Goal: Find contact information: Find contact information

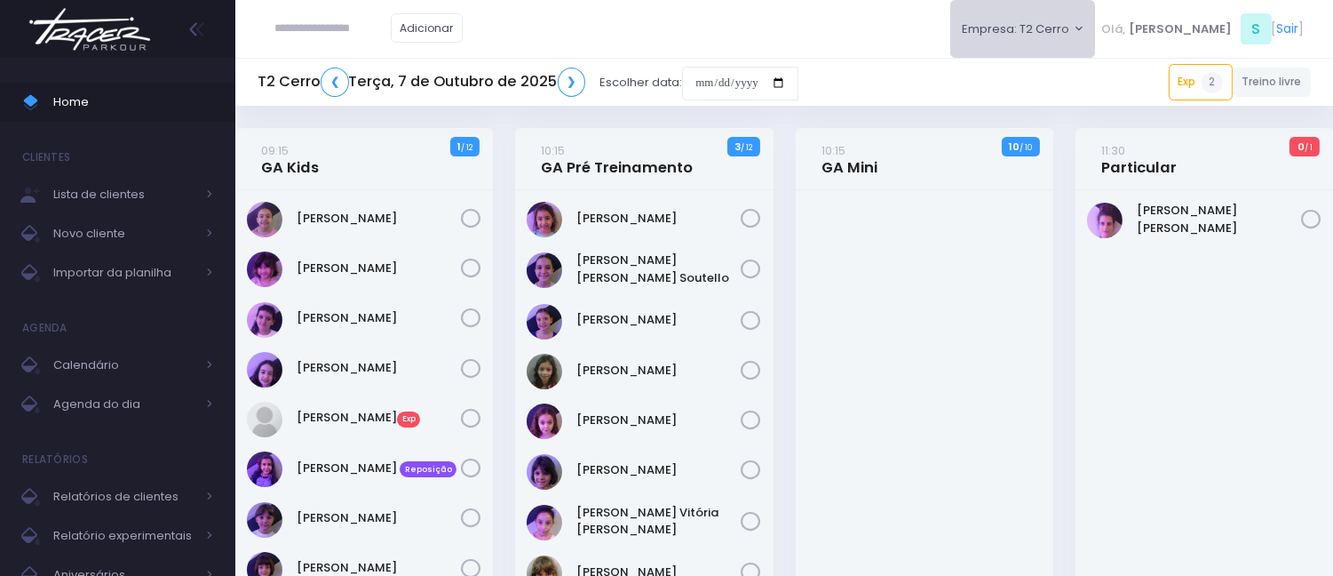
drag, startPoint x: 1060, startPoint y: 39, endPoint x: 1053, endPoint y: 100, distance: 61.7
click at [1060, 39] on button "Empresa: T2 Cerro" at bounding box center [1024, 29] width 146 height 58
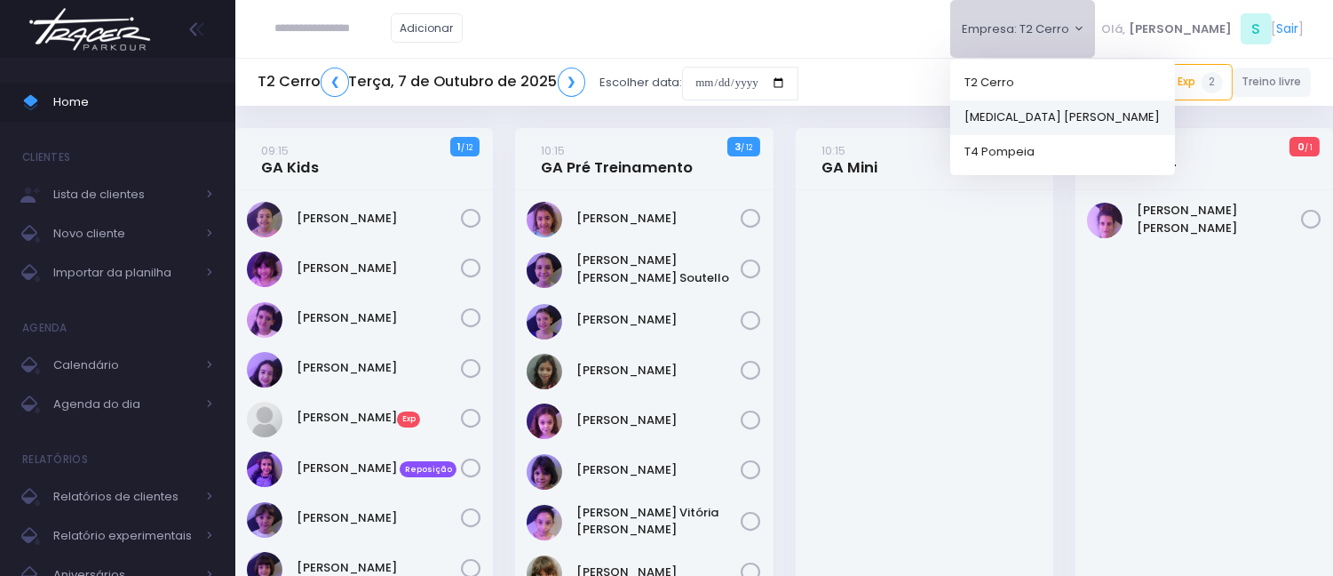
click at [1062, 107] on link "[MEDICAL_DATA] [PERSON_NAME]" at bounding box center [1063, 116] width 225 height 35
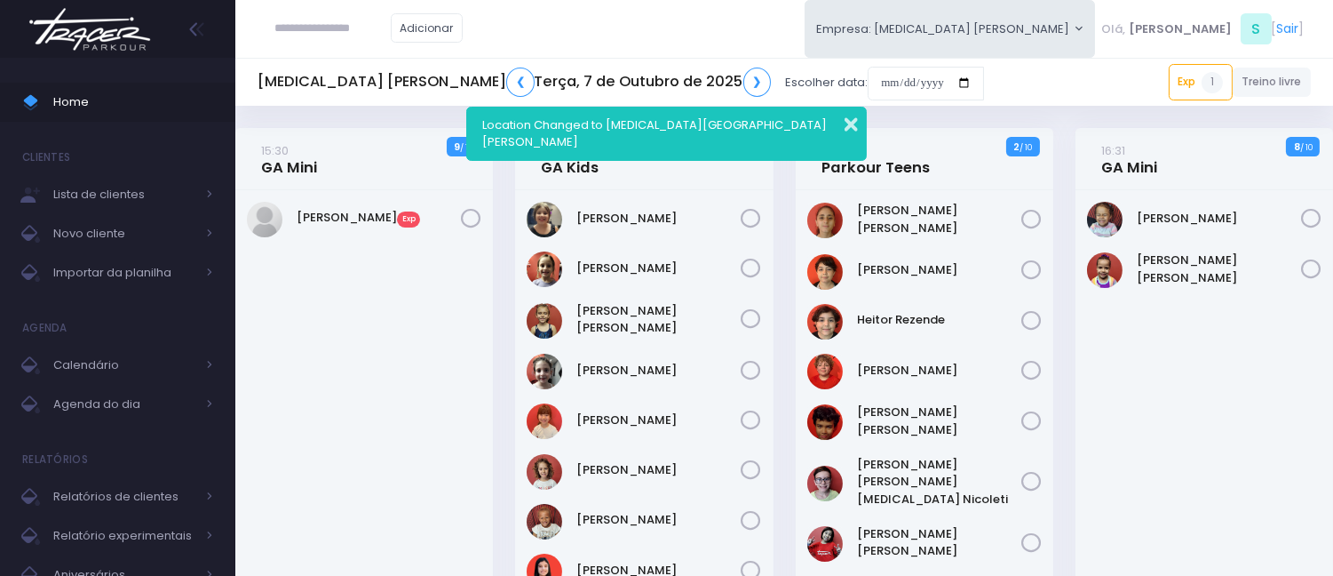
click at [848, 115] on button "button" at bounding box center [840, 122] width 36 height 20
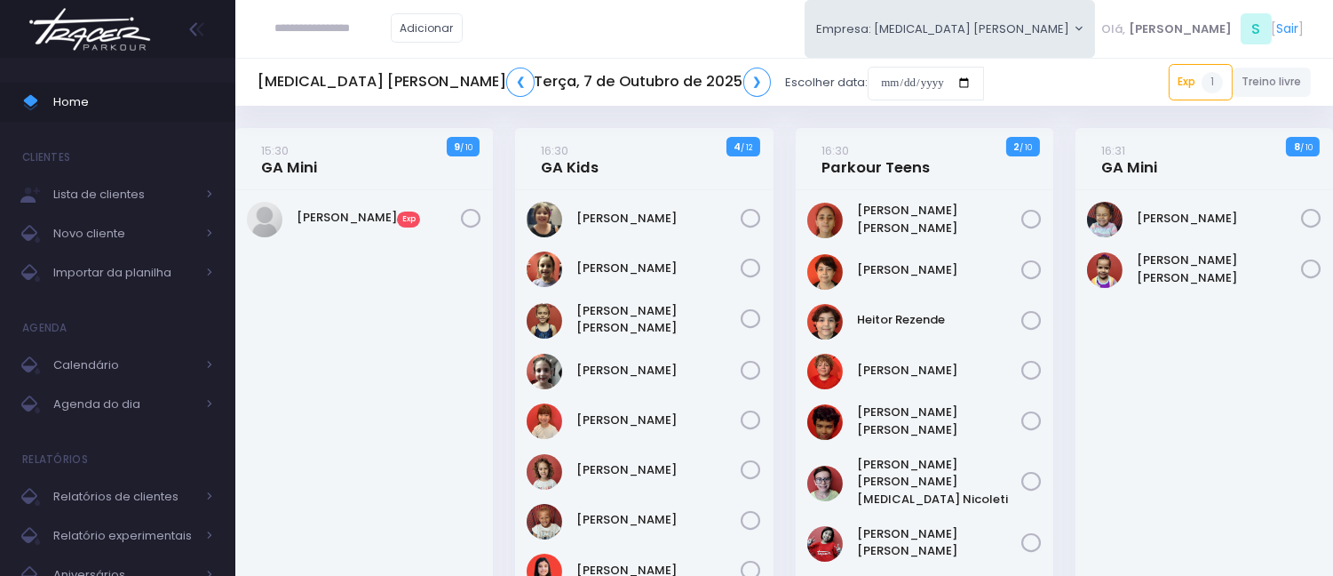
click at [300, 19] on input "text" at bounding box center [332, 29] width 115 height 34
paste input "**********"
type input "**********"
click input "submit" at bounding box center [0, 0] width 0 height 0
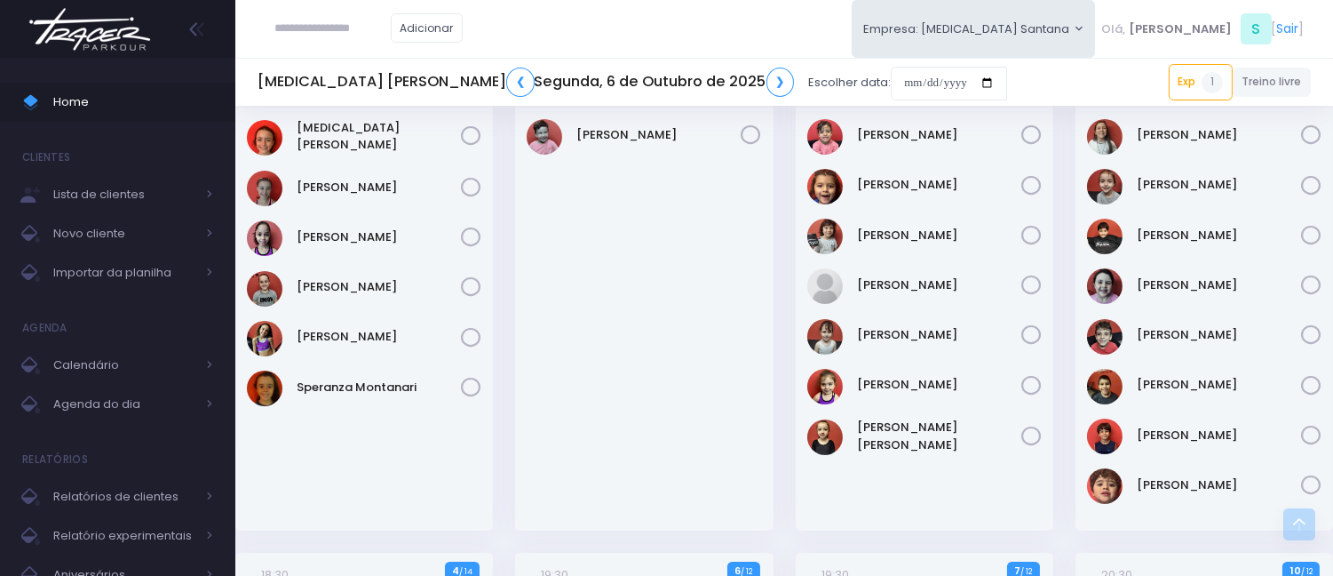
scroll to position [690, 0]
click at [891, 82] on input "date" at bounding box center [949, 84] width 116 height 34
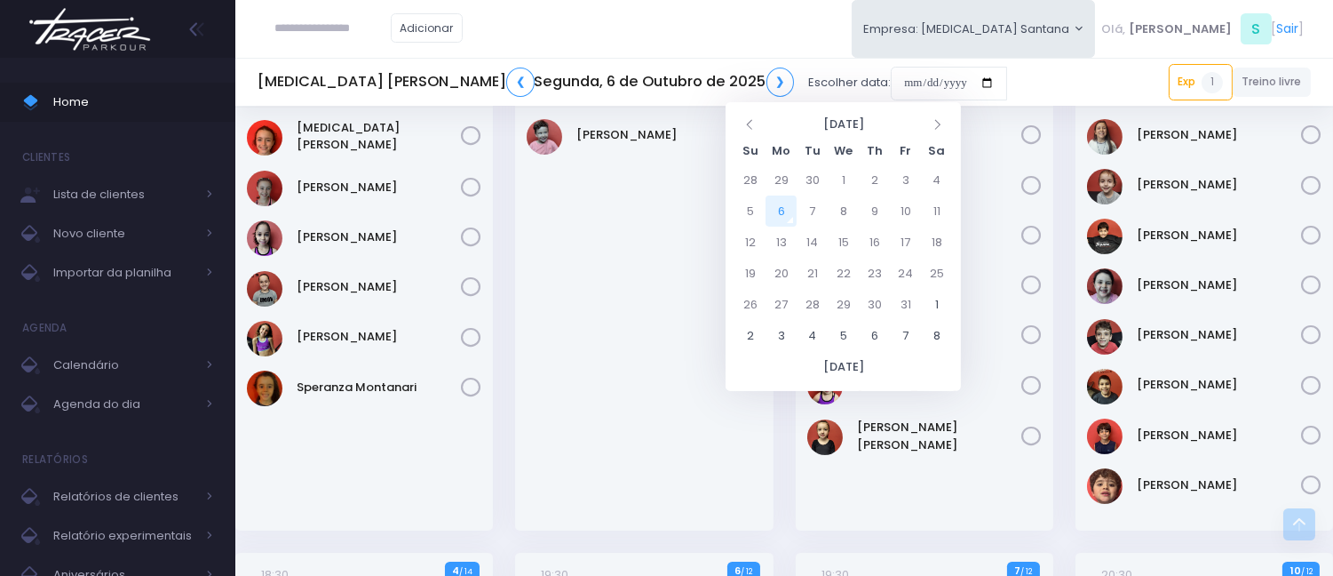
click at [782, 208] on td "6" at bounding box center [781, 210] width 31 height 31
type input "**********"
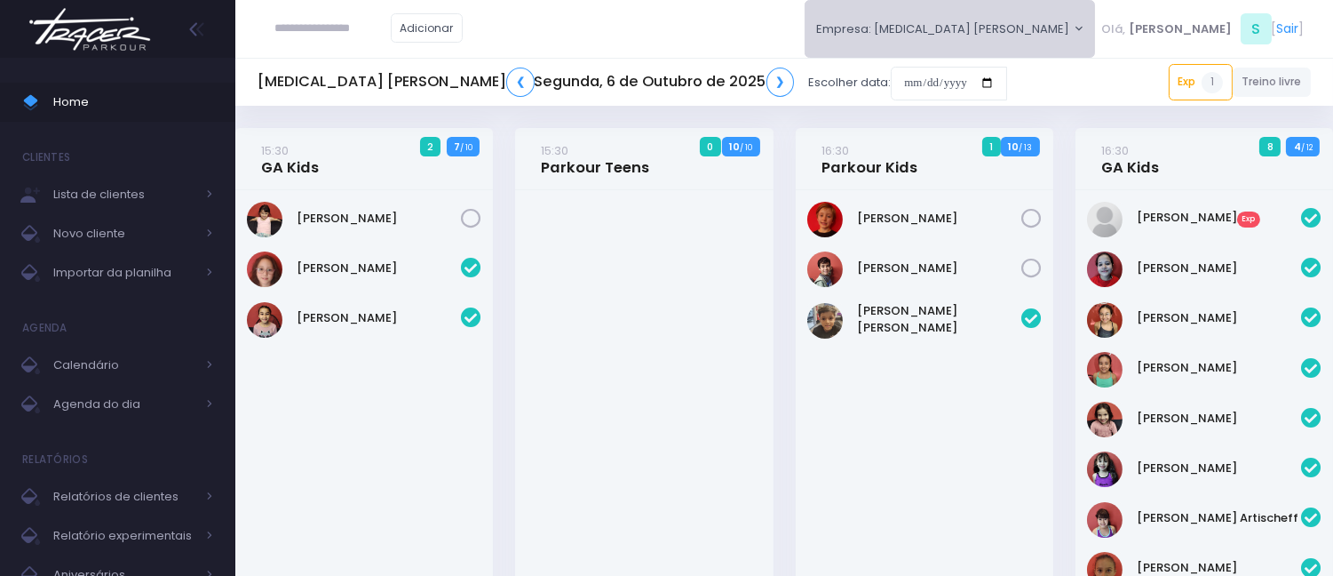
click at [1078, 28] on button "Empresa: [MEDICAL_DATA] [PERSON_NAME]" at bounding box center [950, 29] width 291 height 58
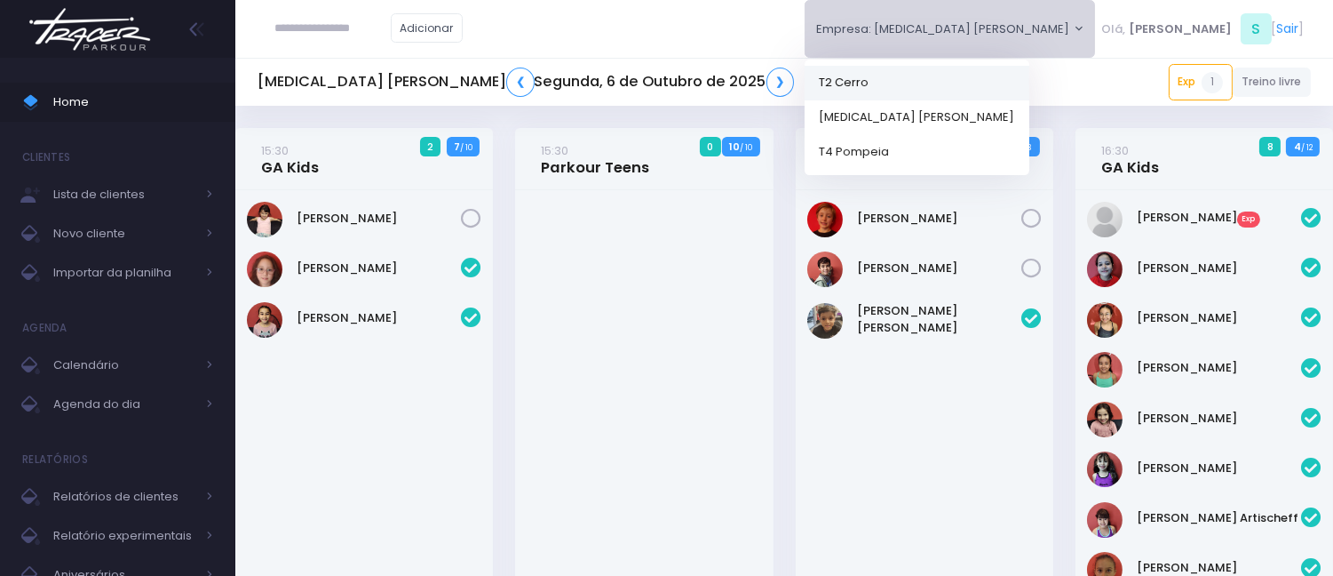
click at [1023, 85] on link "T2 Cerro" at bounding box center [917, 82] width 225 height 35
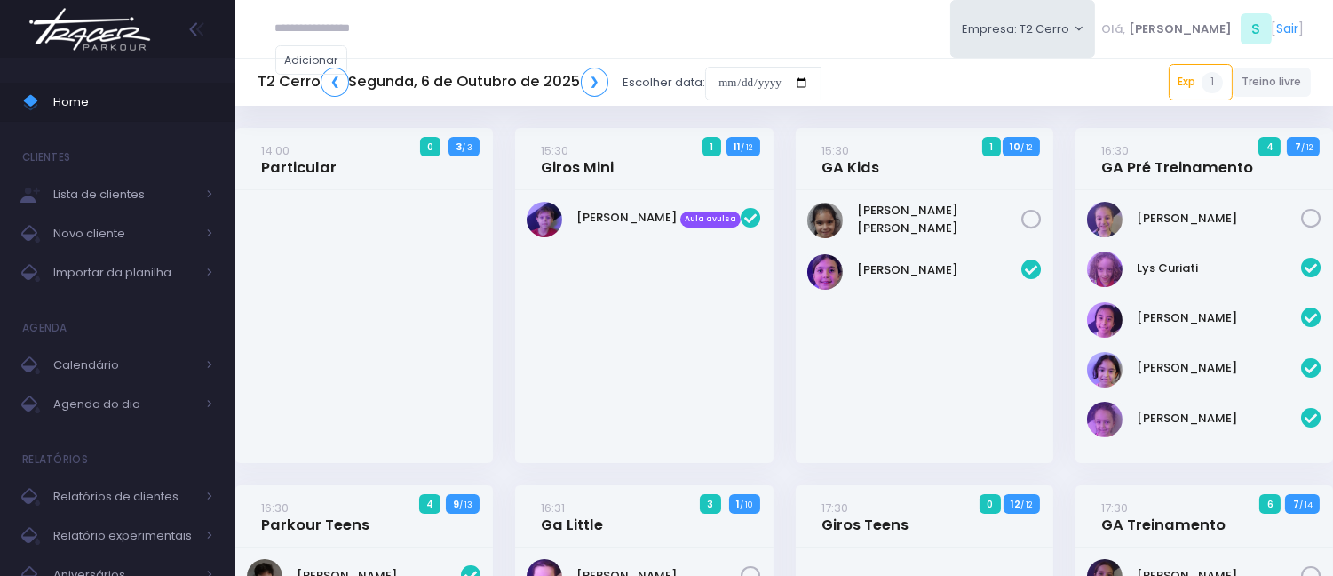
click at [739, 82] on input "date" at bounding box center [763, 84] width 116 height 34
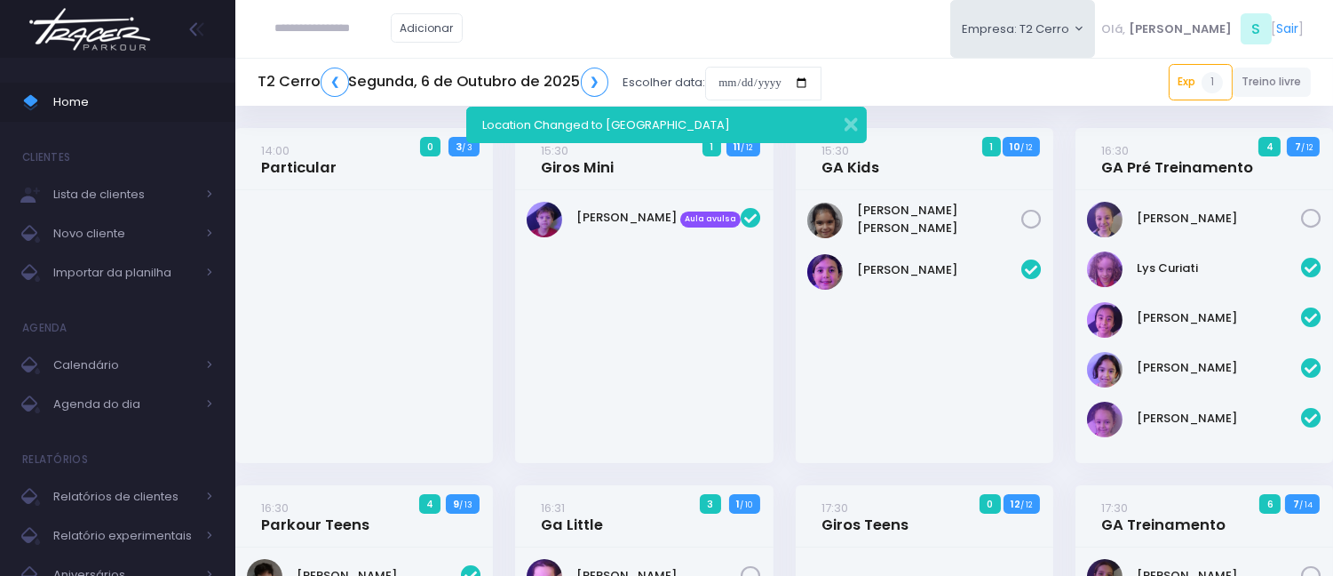
click at [494, 284] on div "14:00 Particular 0 3 / 3" at bounding box center [365, 306] width 280 height 357
click at [856, 117] on button "button" at bounding box center [840, 122] width 36 height 20
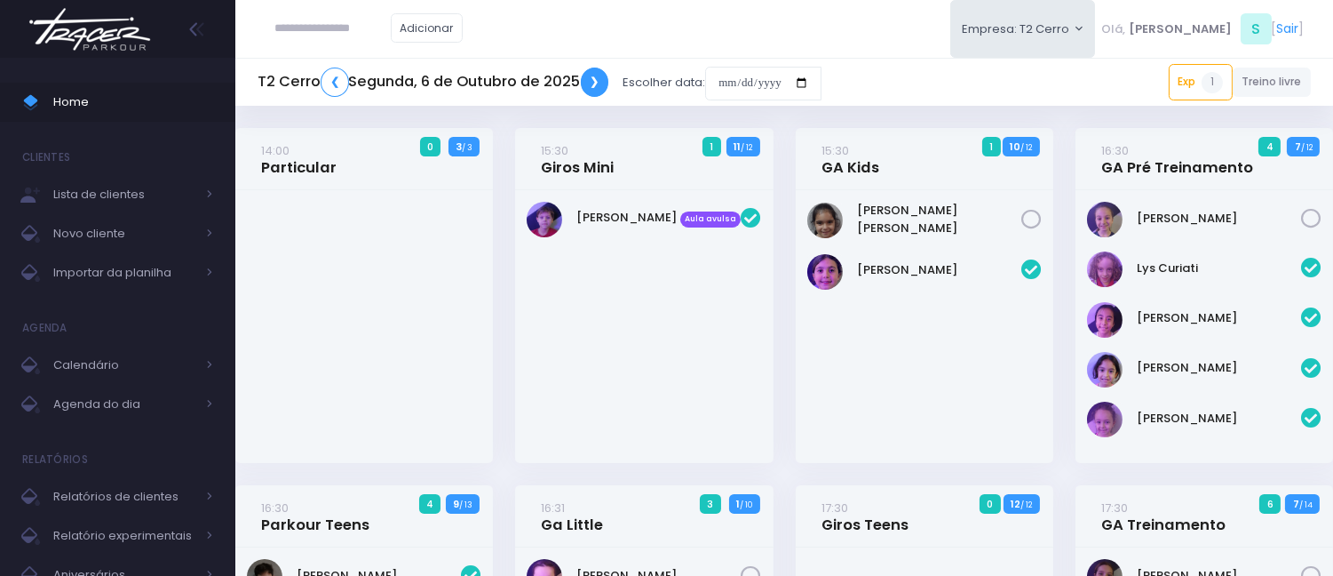
click at [601, 83] on link "❯" at bounding box center [595, 82] width 28 height 29
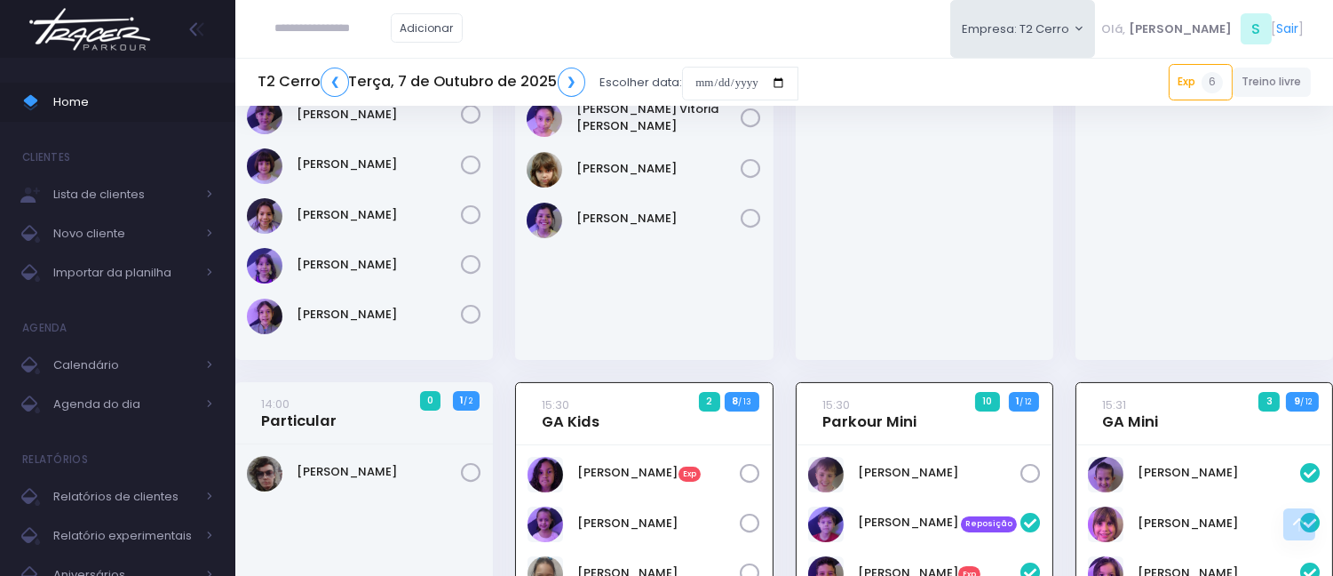
scroll to position [389, 0]
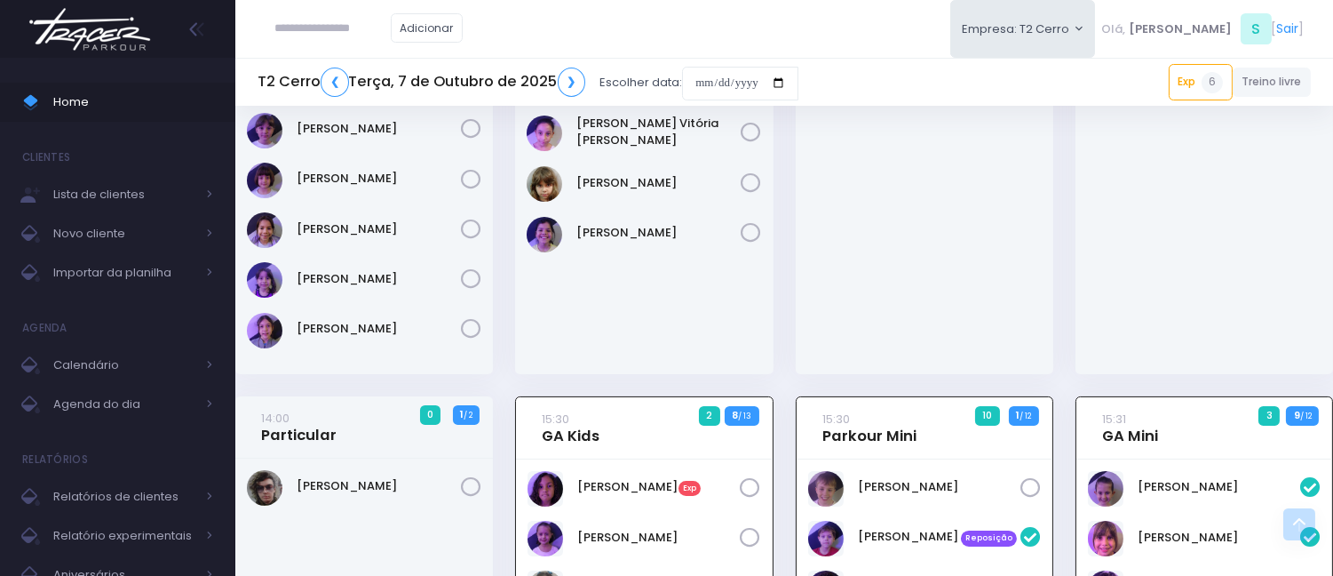
click at [1007, 306] on div at bounding box center [925, 87] width 258 height 573
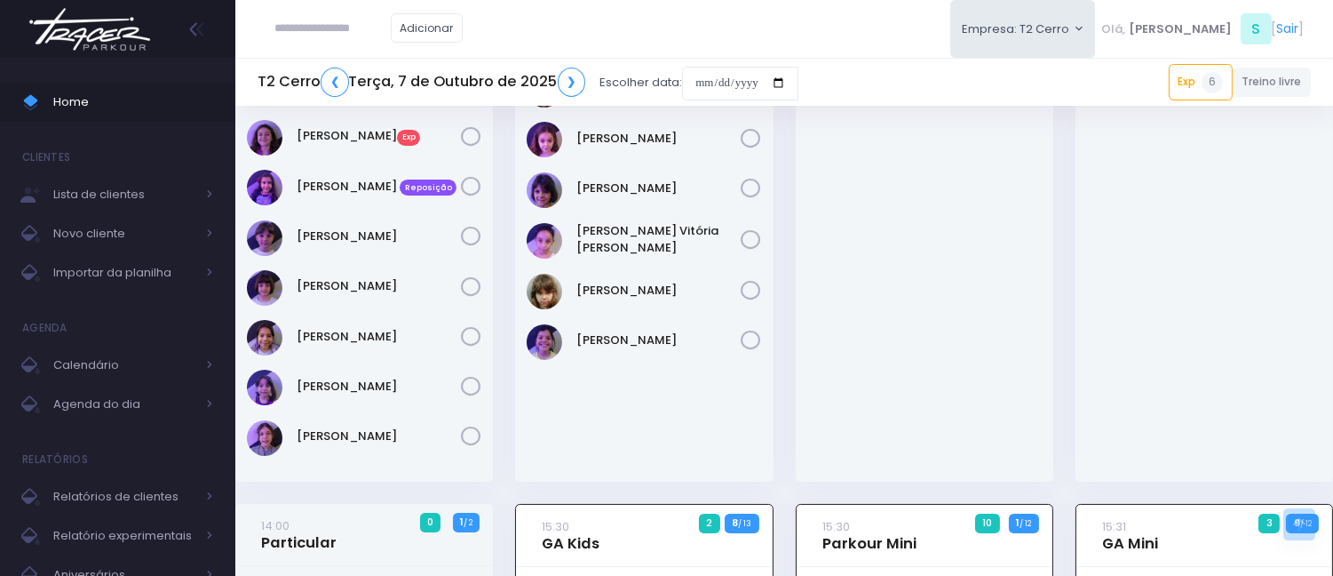
scroll to position [192, 0]
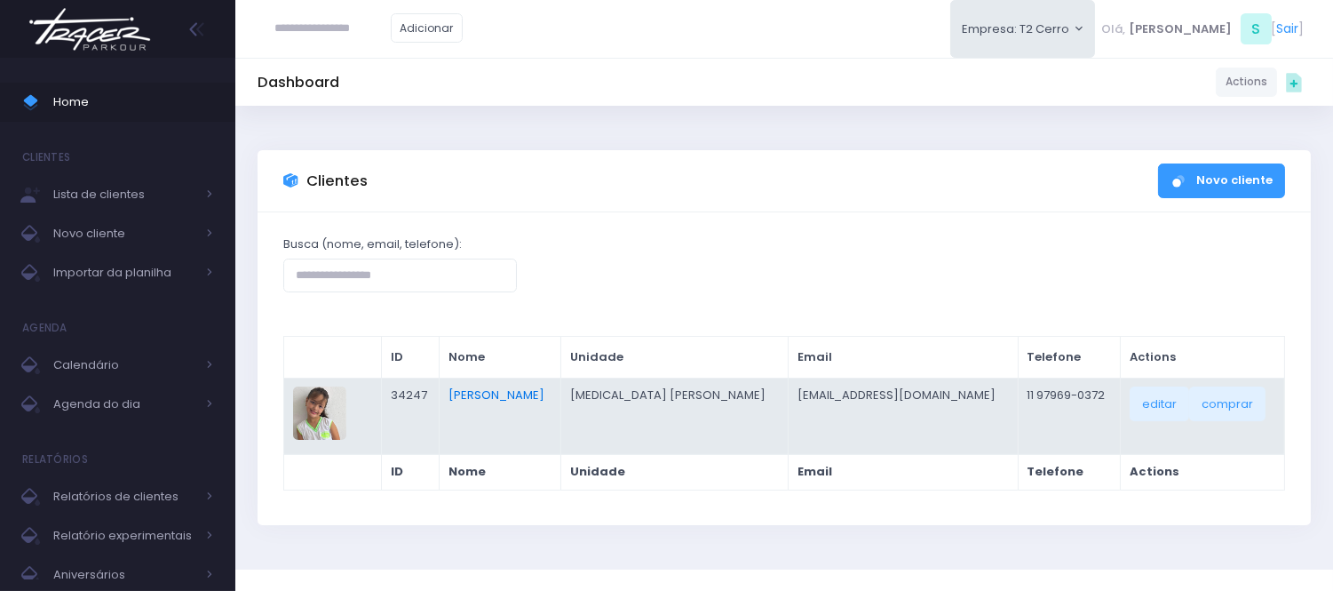
click at [545, 391] on link "Vittória Martins Ferreira" at bounding box center [497, 394] width 96 height 17
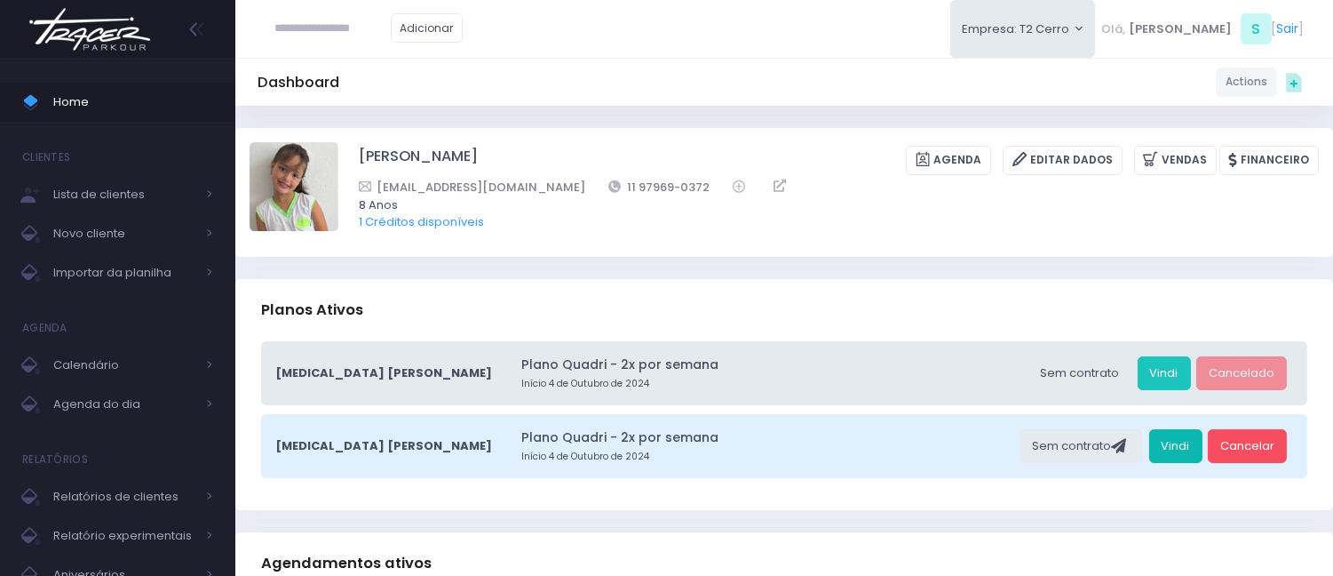
click at [1166, 445] on link "Vindi" at bounding box center [1176, 446] width 53 height 34
click at [362, 29] on input "text" at bounding box center [332, 29] width 115 height 34
click at [331, 29] on input "**********" at bounding box center [332, 29] width 115 height 34
type input "**********"
click input "submit" at bounding box center [0, 0] width 0 height 0
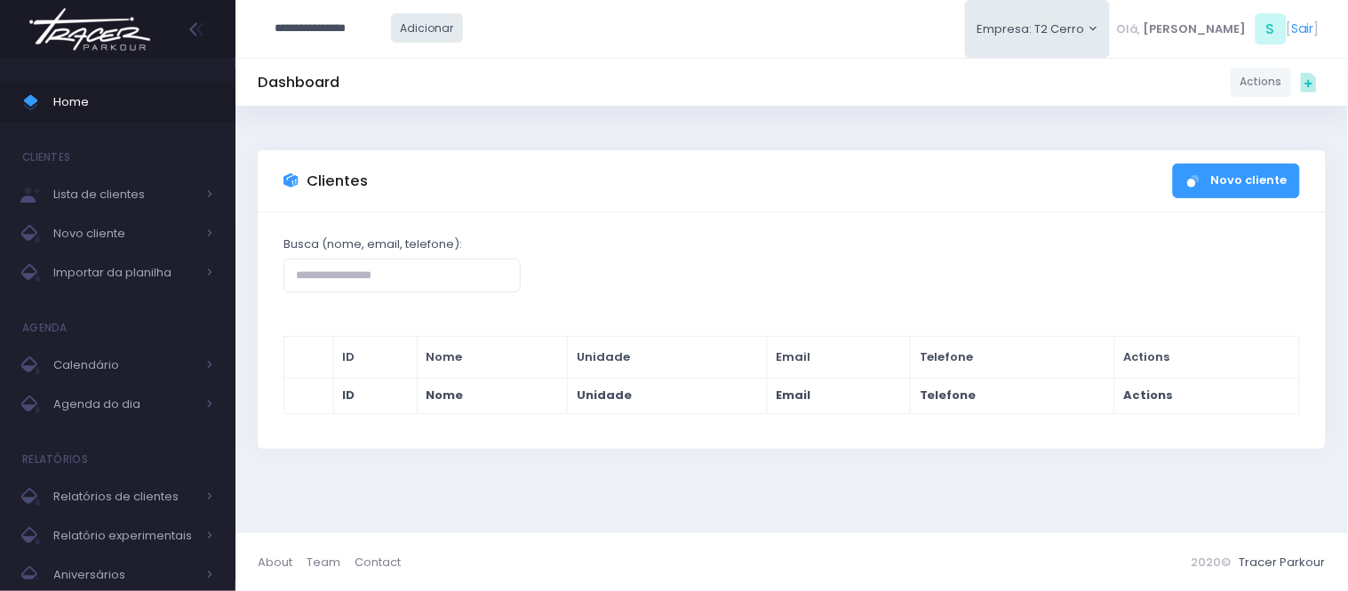
type input "**********"
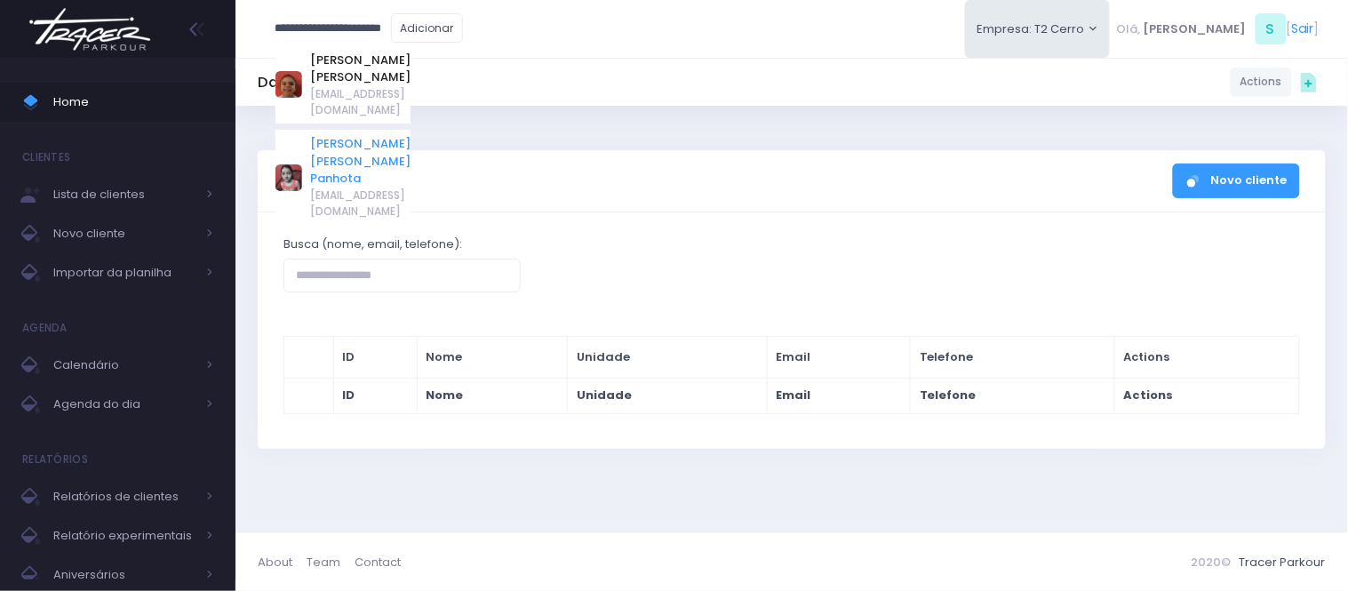
click at [410, 135] on link "[PERSON_NAME] [PERSON_NAME] Panhota" at bounding box center [360, 161] width 100 height 52
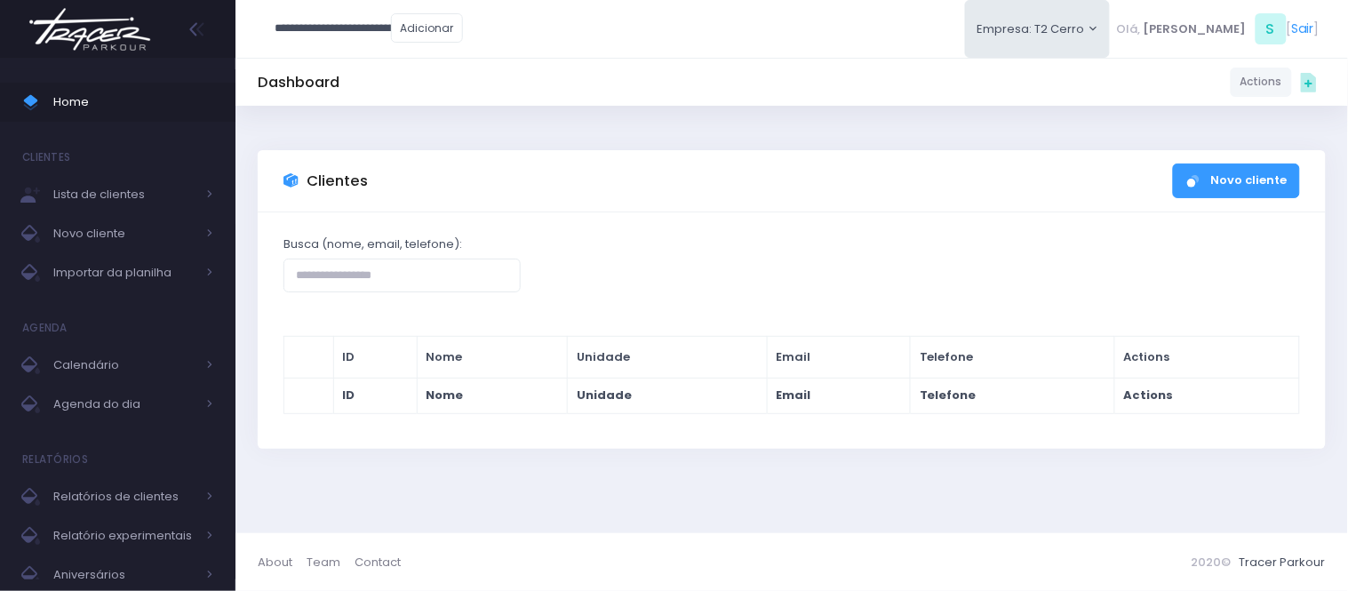
type input "**********"
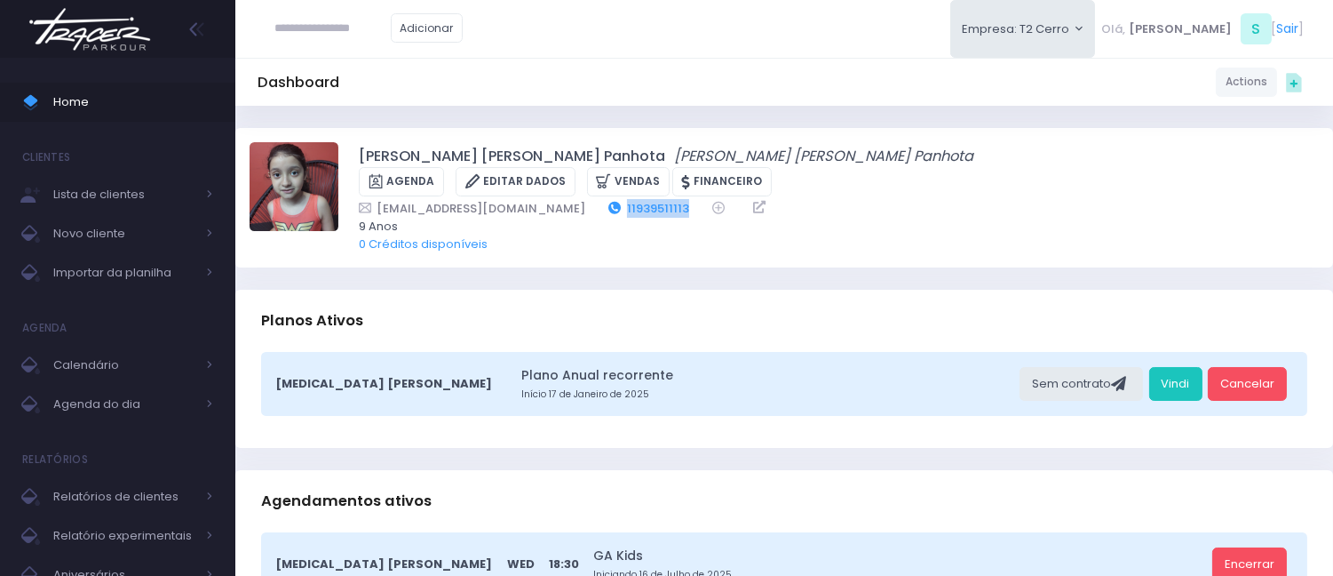
drag, startPoint x: 705, startPoint y: 215, endPoint x: 631, endPoint y: 214, distance: 74.6
click at [631, 214] on div "[EMAIL_ADDRESS][DOMAIN_NAME] 11939511113" at bounding box center [827, 208] width 937 height 19
copy link "11939511113"
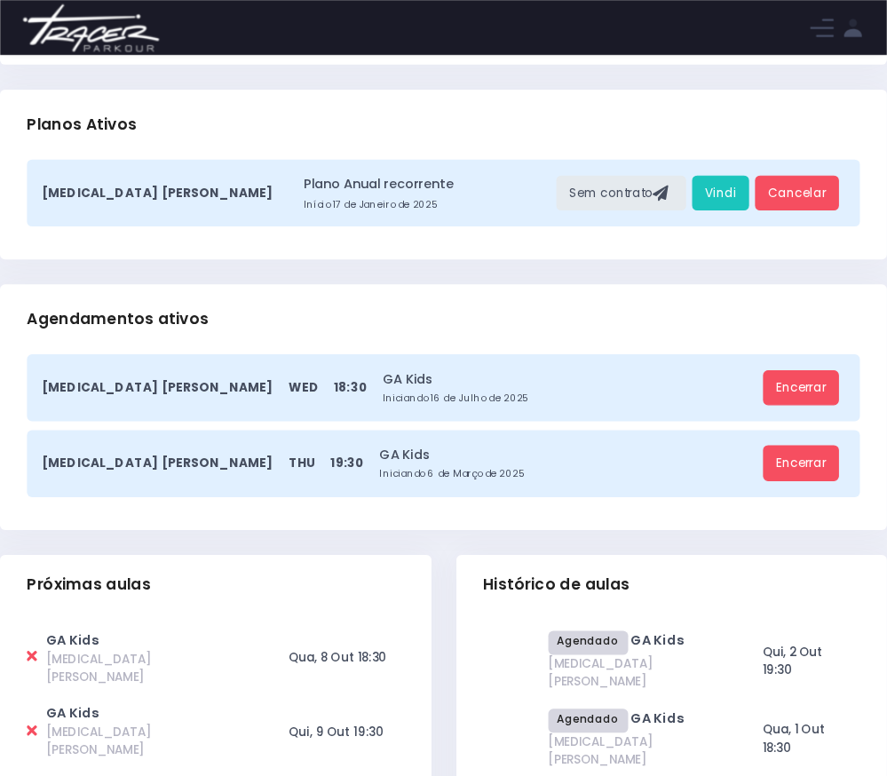
scroll to position [197, 0]
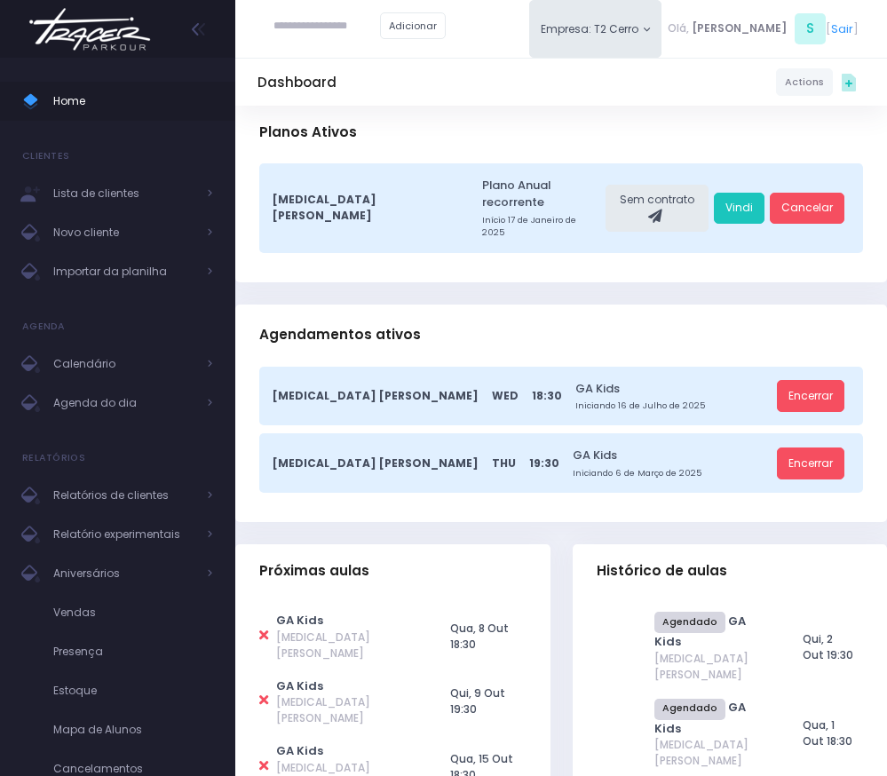
drag, startPoint x: 462, startPoint y: 3, endPoint x: 312, endPoint y: 112, distance: 185.7
click at [302, 110] on h3 "Planos Ativos" at bounding box center [308, 133] width 98 height 52
